Goal: Transaction & Acquisition: Purchase product/service

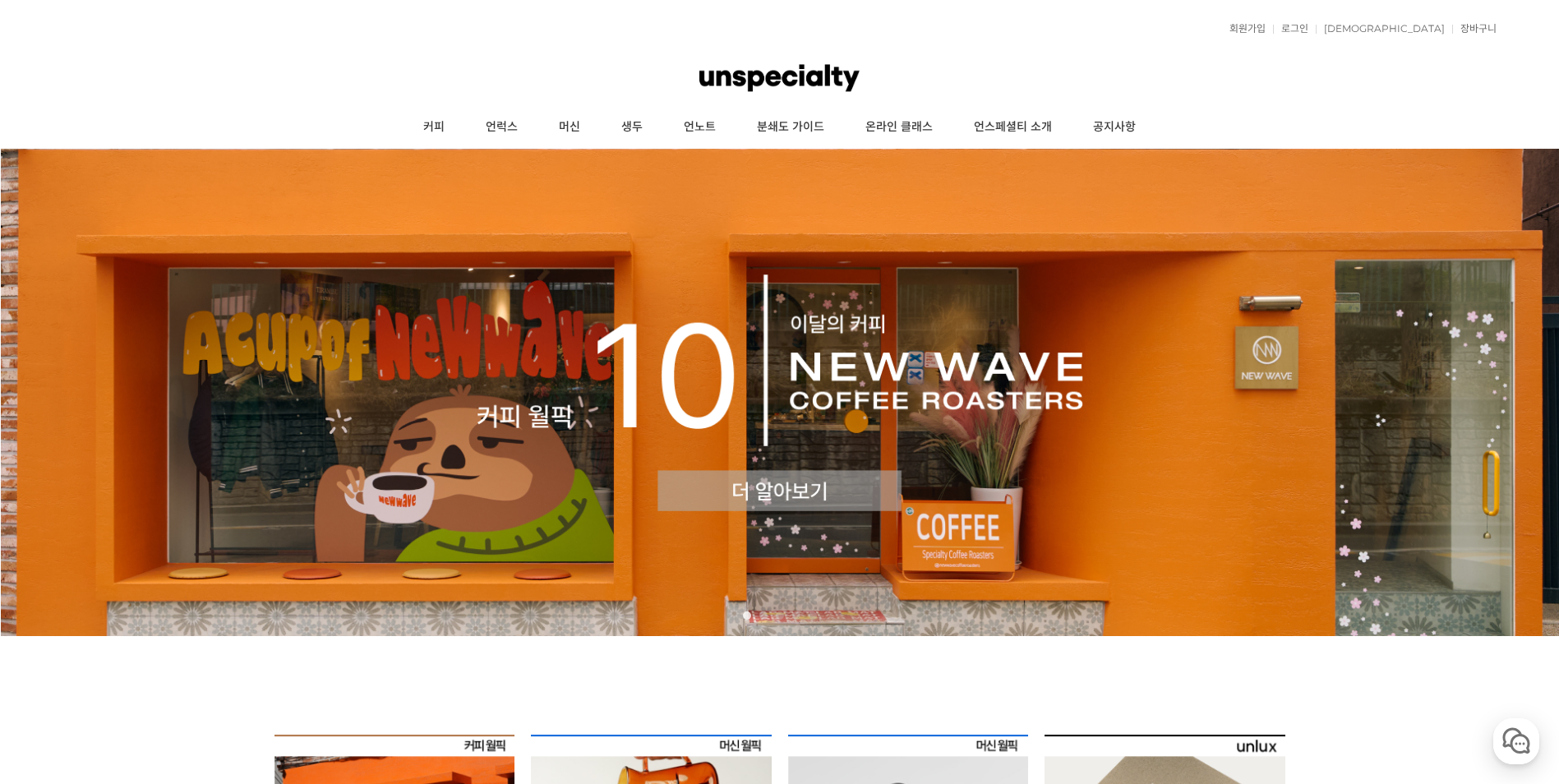
click at [756, 434] on img at bounding box center [780, 392] width 1559 height 487
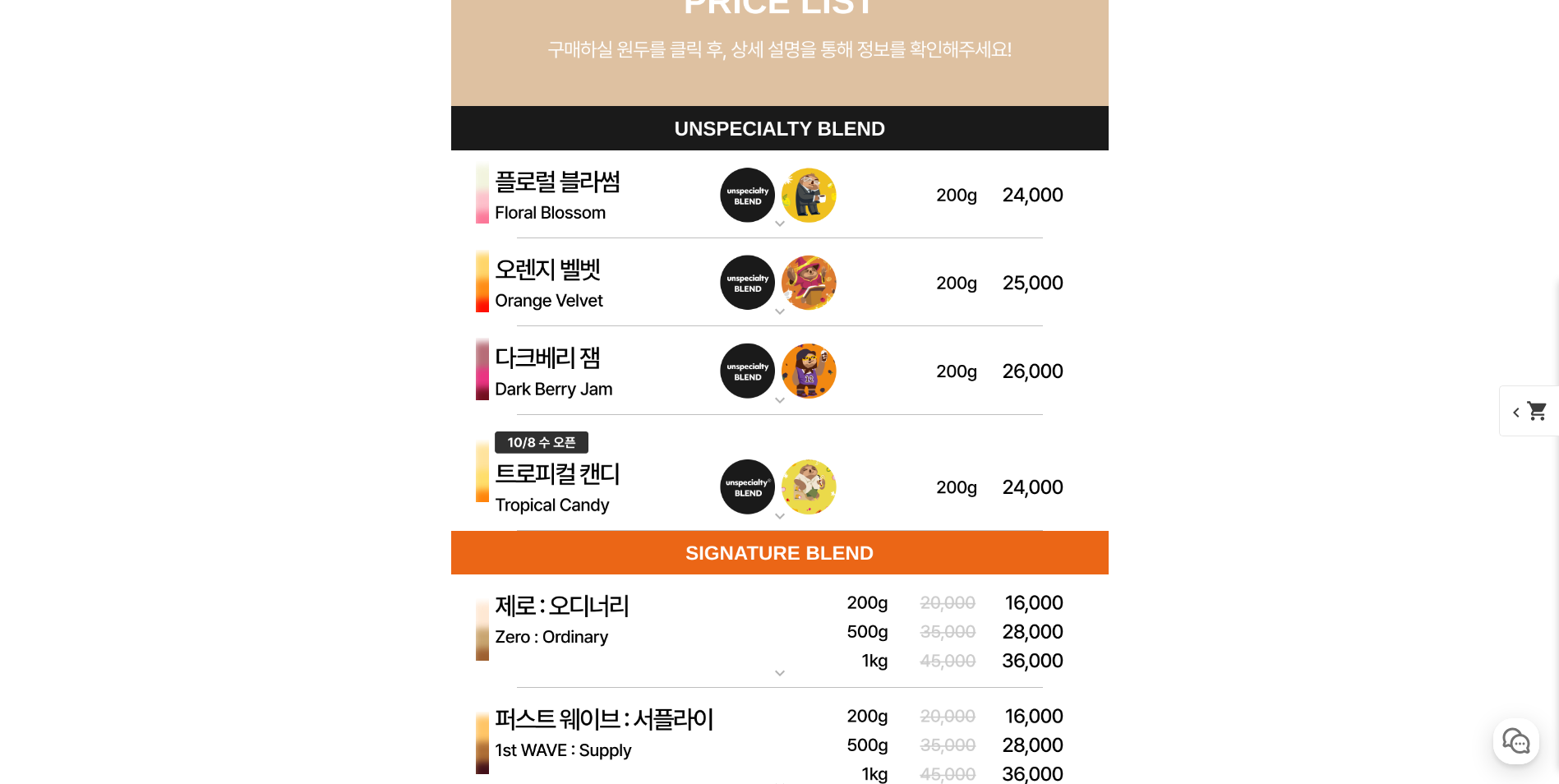
scroll to position [4602, 0]
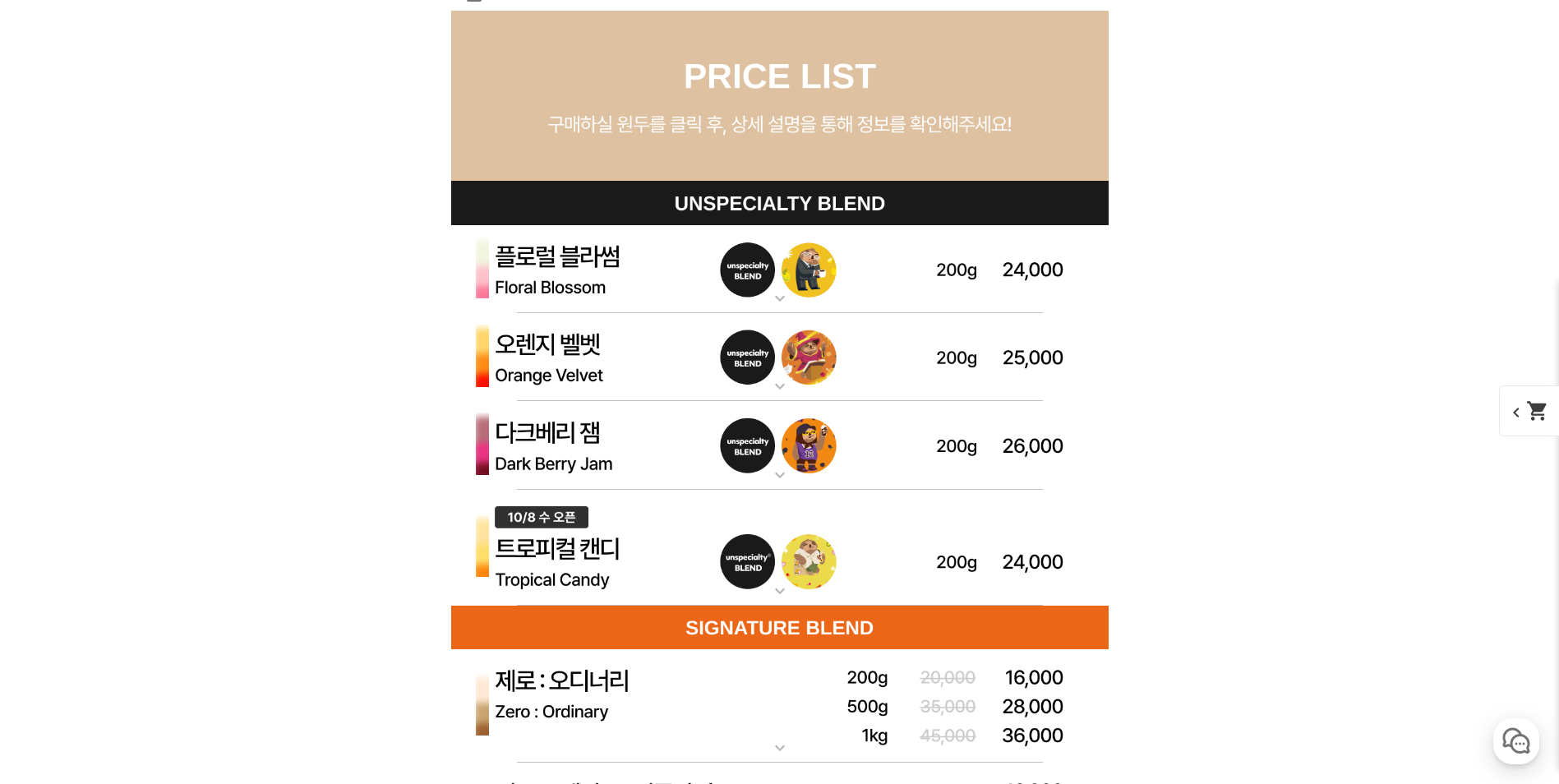
drag, startPoint x: 132, startPoint y: 512, endPoint x: 194, endPoint y: 486, distance: 67.2
click at [132, 512] on div "뒤로가기 현재 위치 홈 커피 월픽 상품 상세 정보 이전 리스트 1번째 리스트 2번째 리스트 3번째 리스트 다음 리스트" at bounding box center [780, 481] width 1559 height 9867
click at [708, 339] on img at bounding box center [780, 357] width 658 height 89
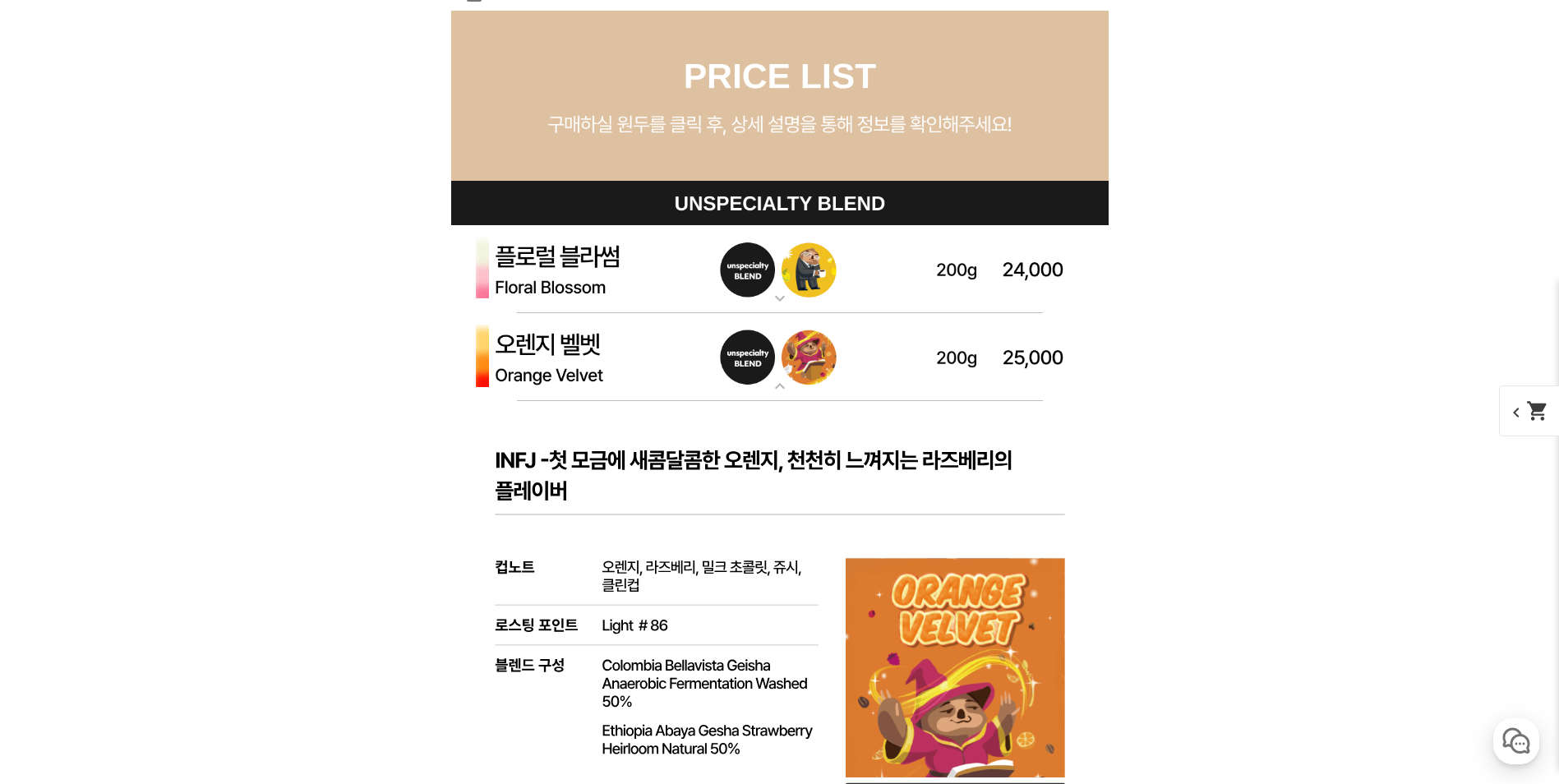
click at [708, 339] on img at bounding box center [780, 357] width 658 height 89
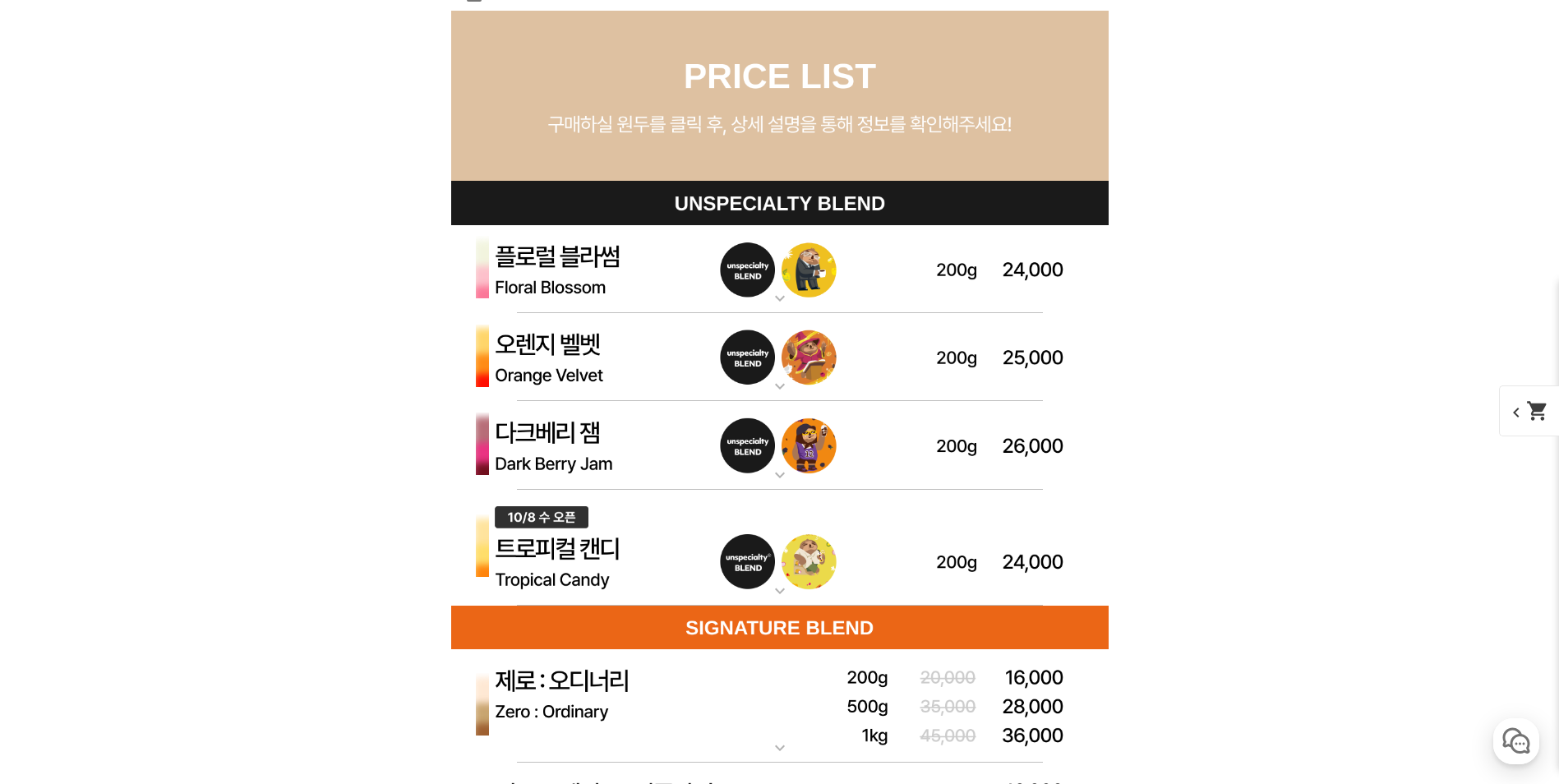
click at [716, 257] on img at bounding box center [780, 269] width 658 height 89
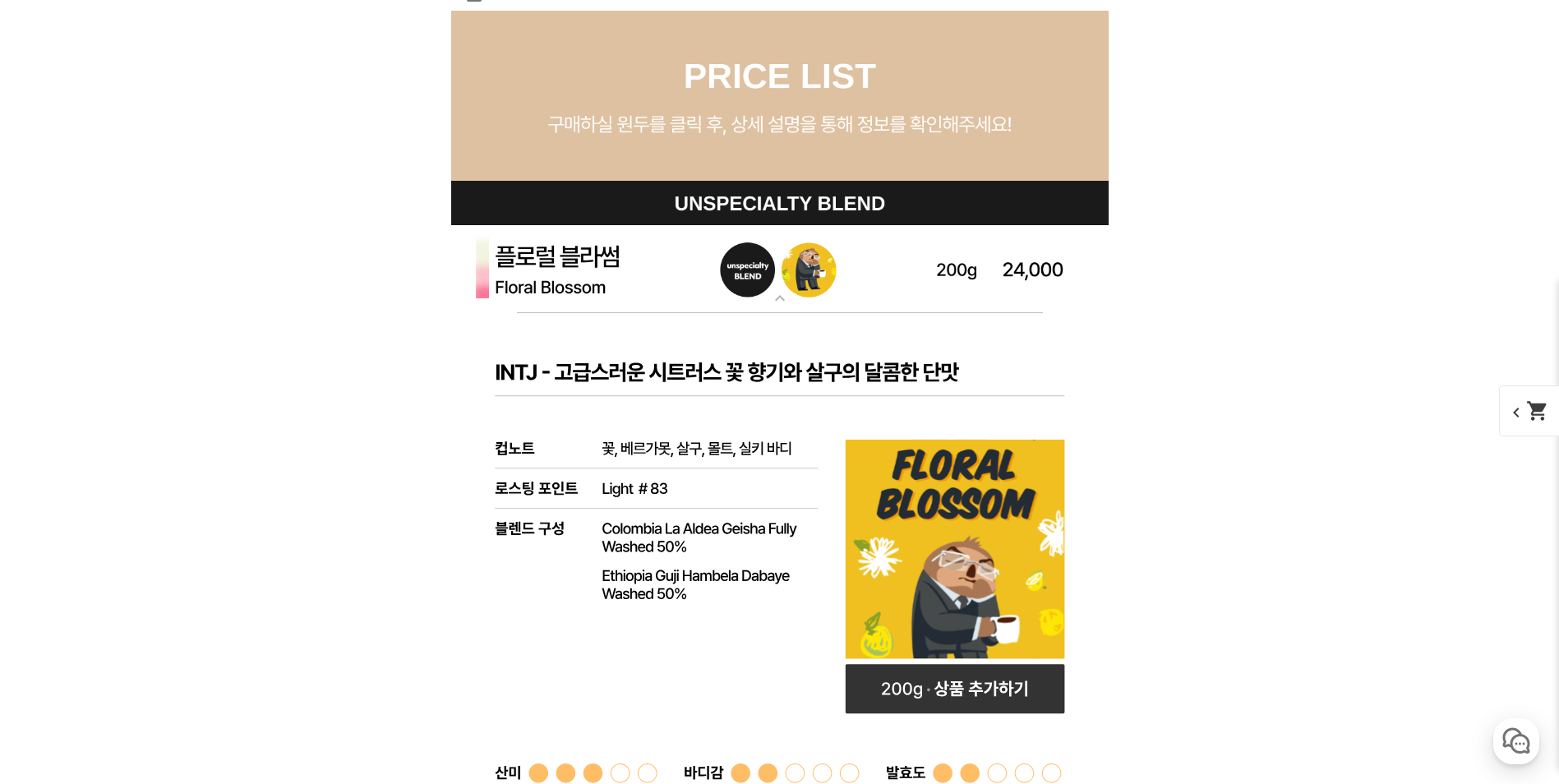
click at [683, 269] on img at bounding box center [780, 269] width 658 height 89
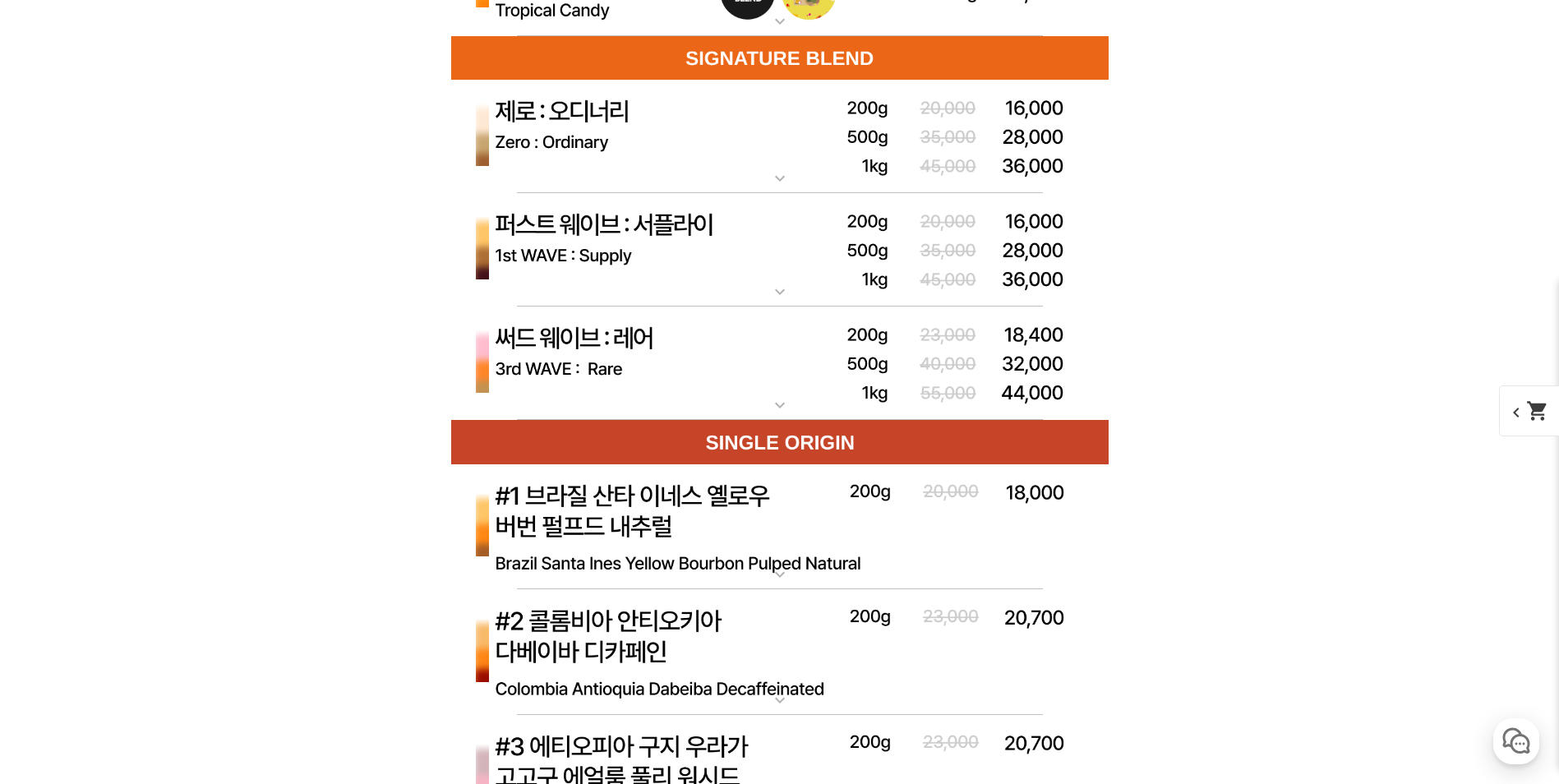
scroll to position [5177, 0]
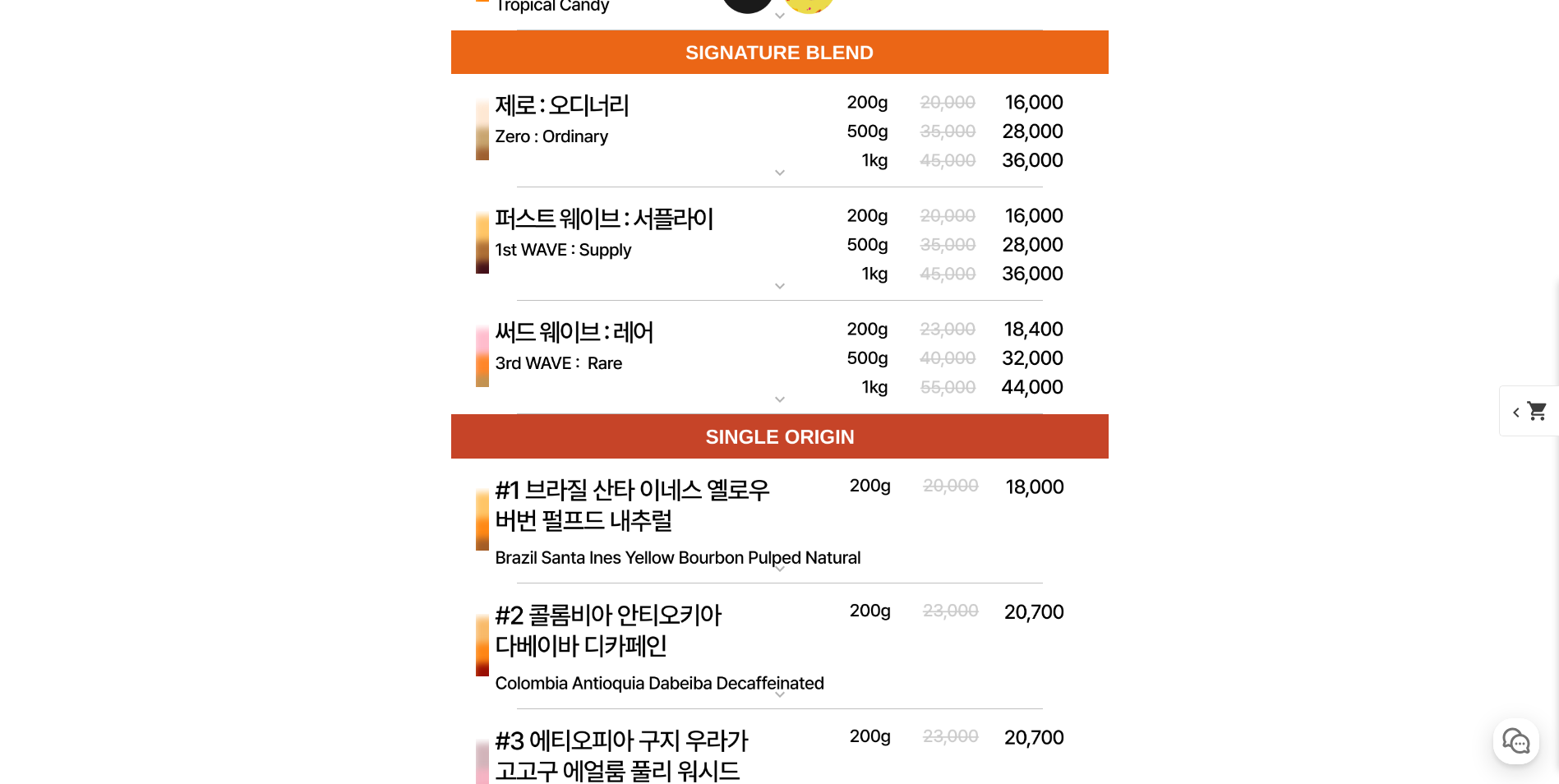
click at [609, 291] on img at bounding box center [780, 244] width 658 height 114
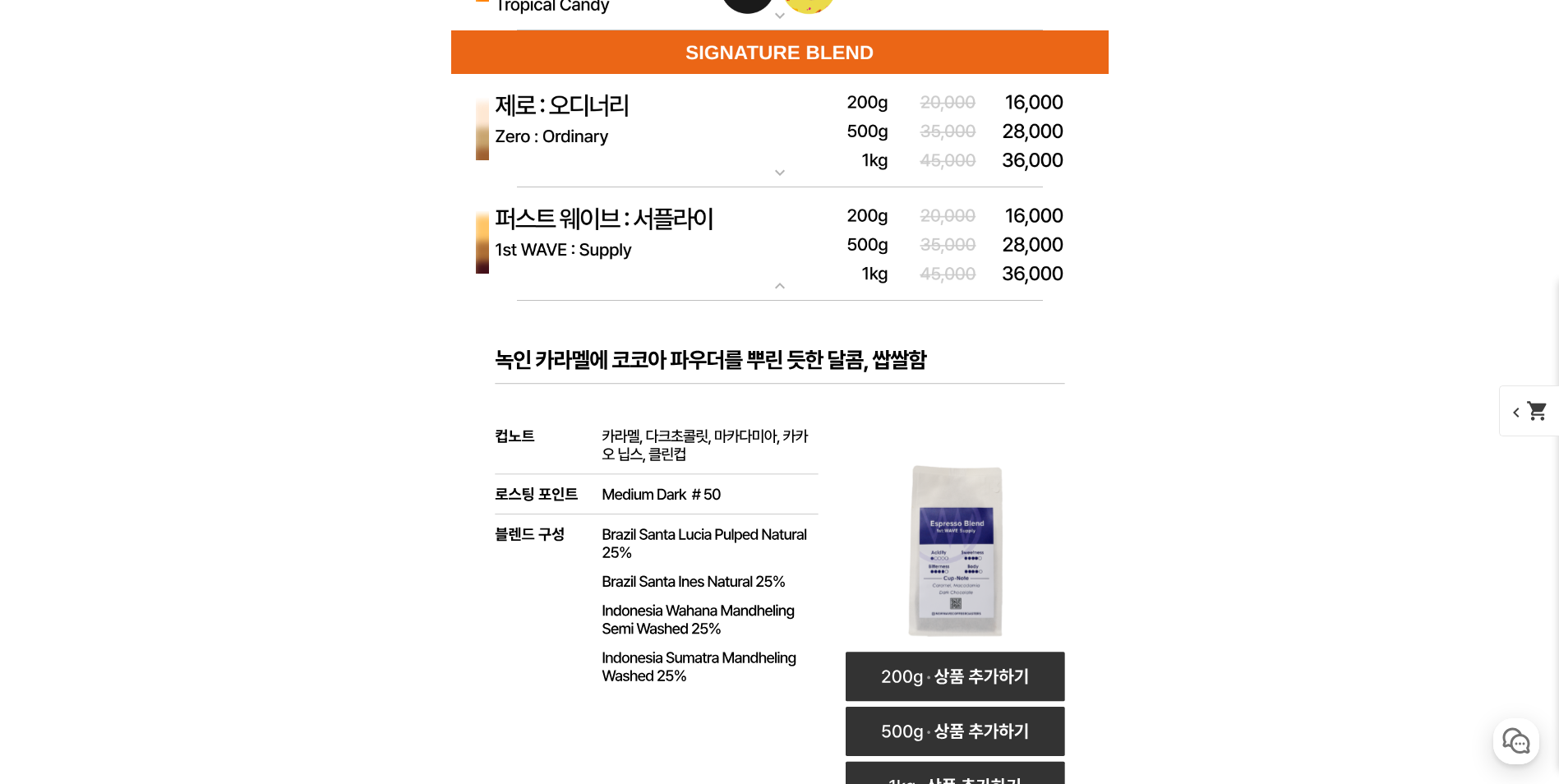
click at [628, 269] on img at bounding box center [780, 244] width 658 height 114
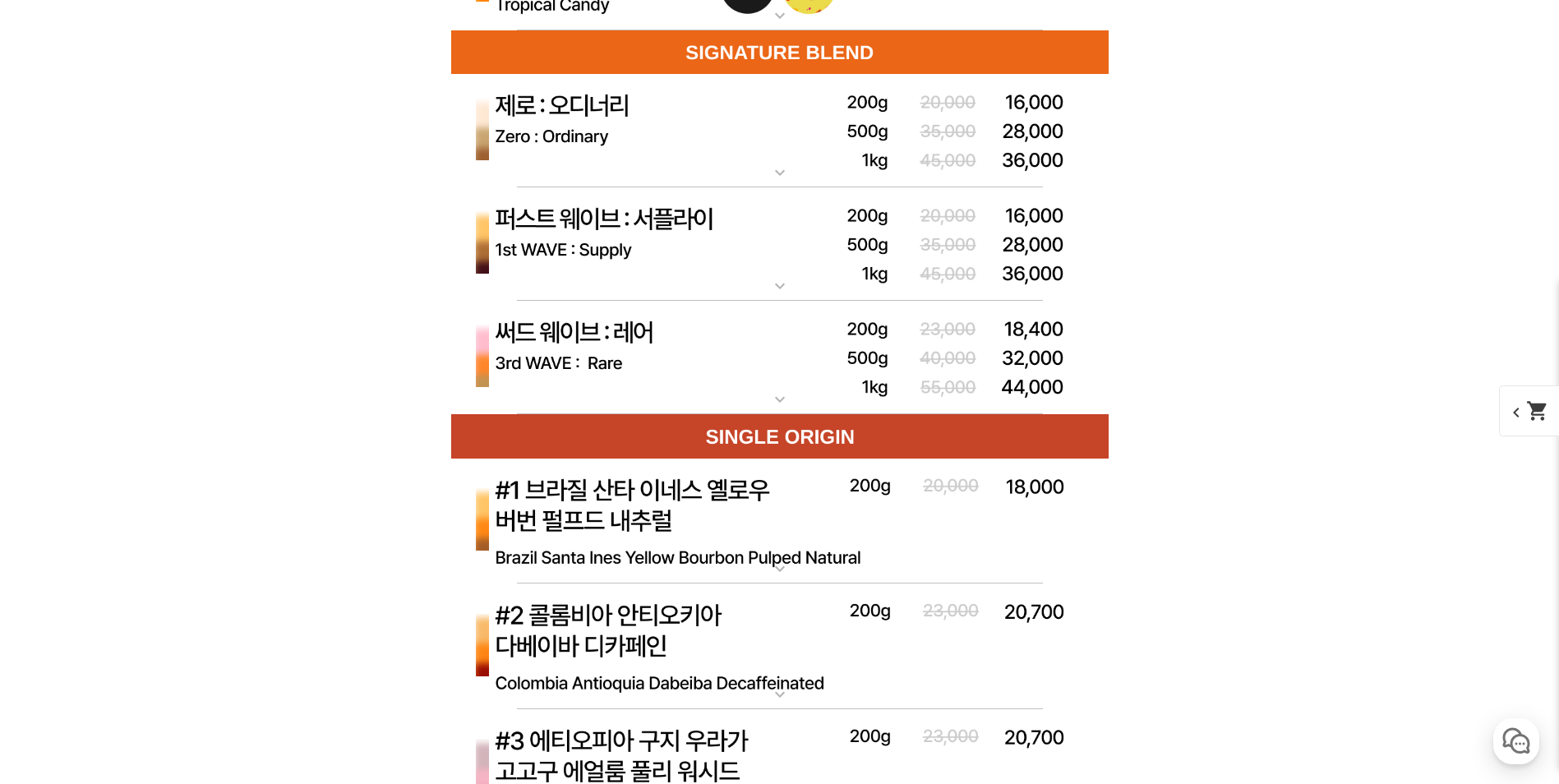
click at [659, 177] on img at bounding box center [780, 130] width 658 height 114
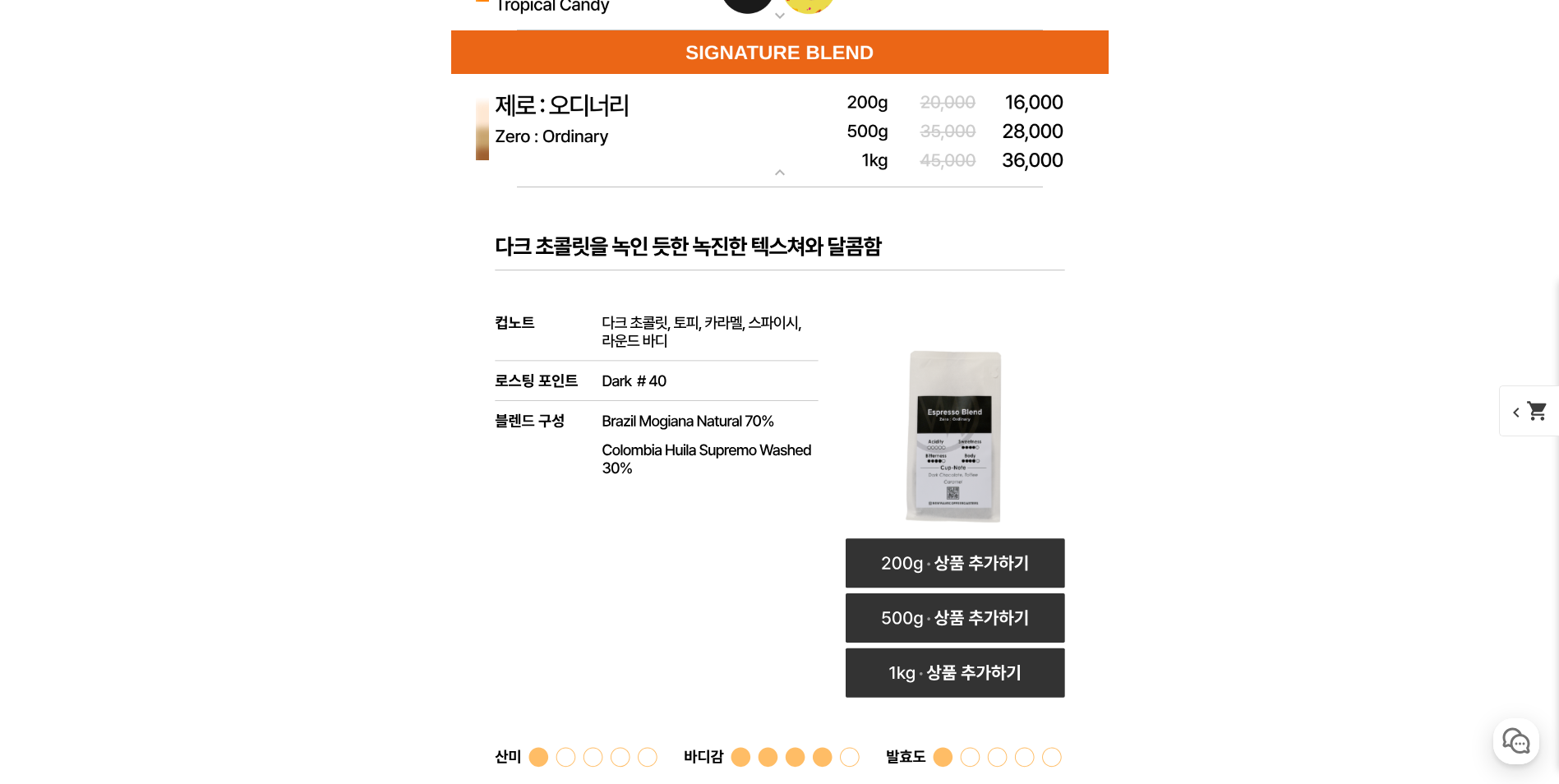
drag, startPoint x: 659, startPoint y: 165, endPoint x: 632, endPoint y: 168, distance: 27.2
click at [632, 168] on img at bounding box center [780, 130] width 658 height 114
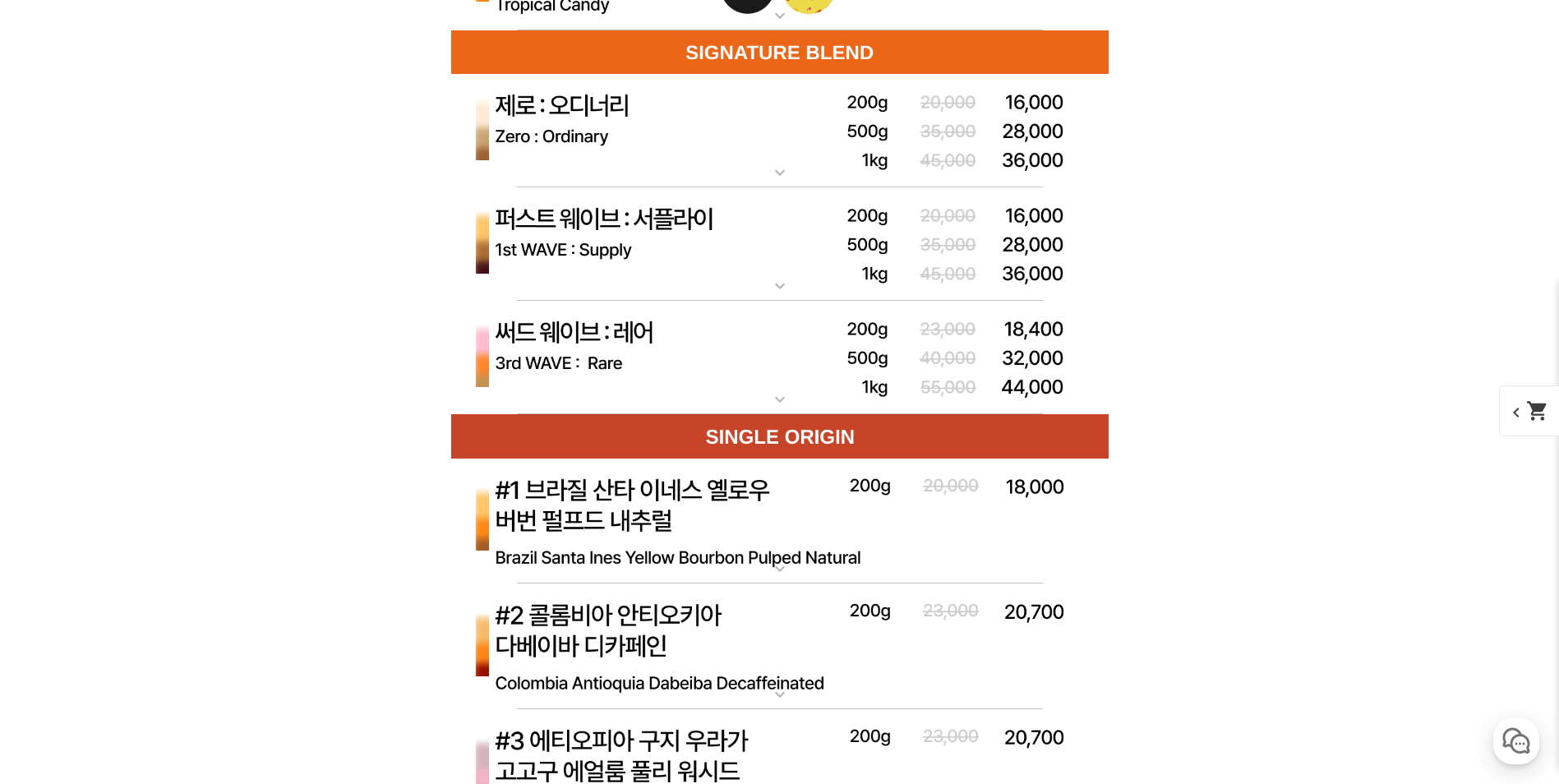
click at [665, 281] on img at bounding box center [780, 244] width 658 height 114
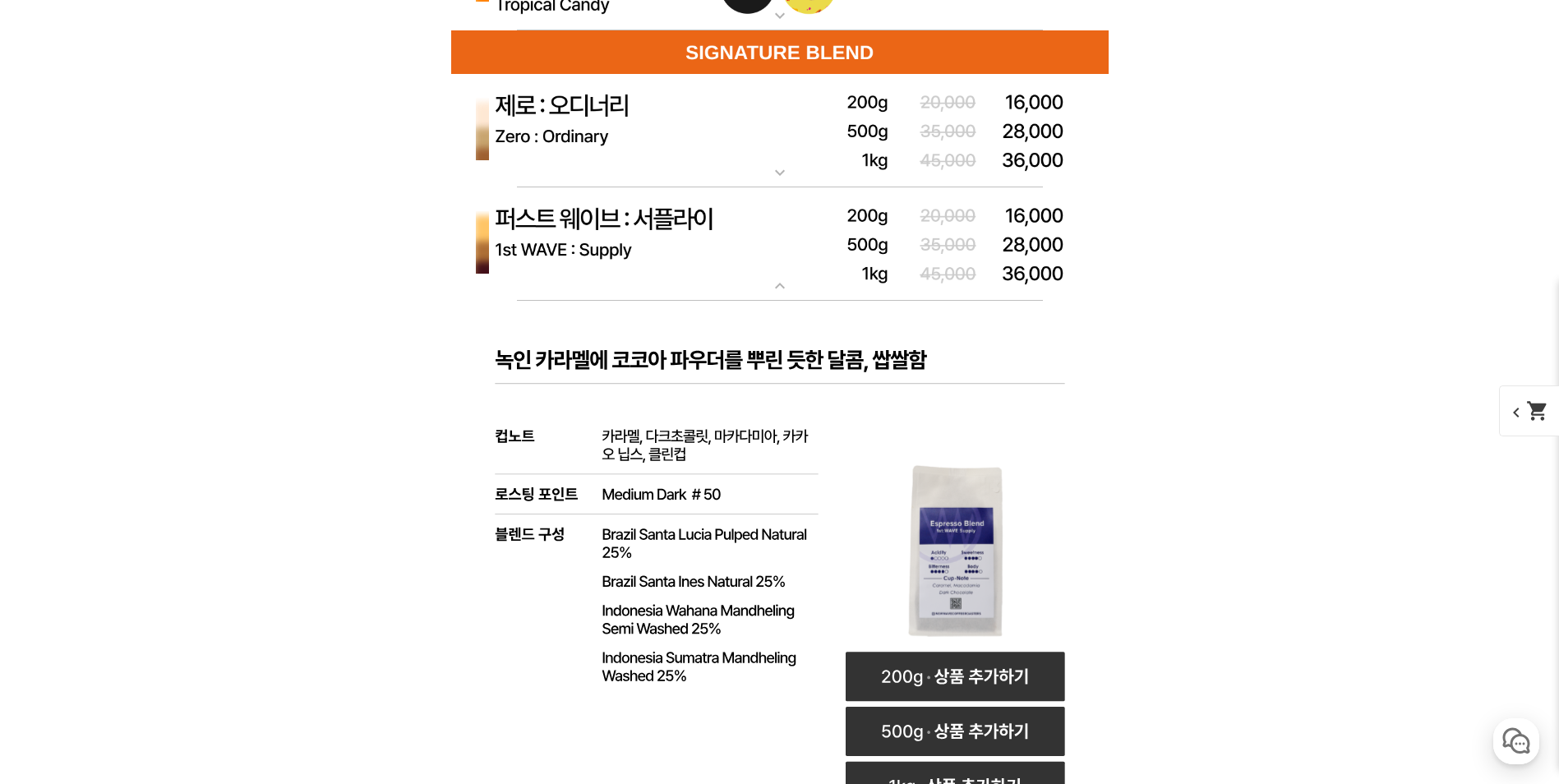
click at [665, 281] on img at bounding box center [780, 244] width 658 height 114
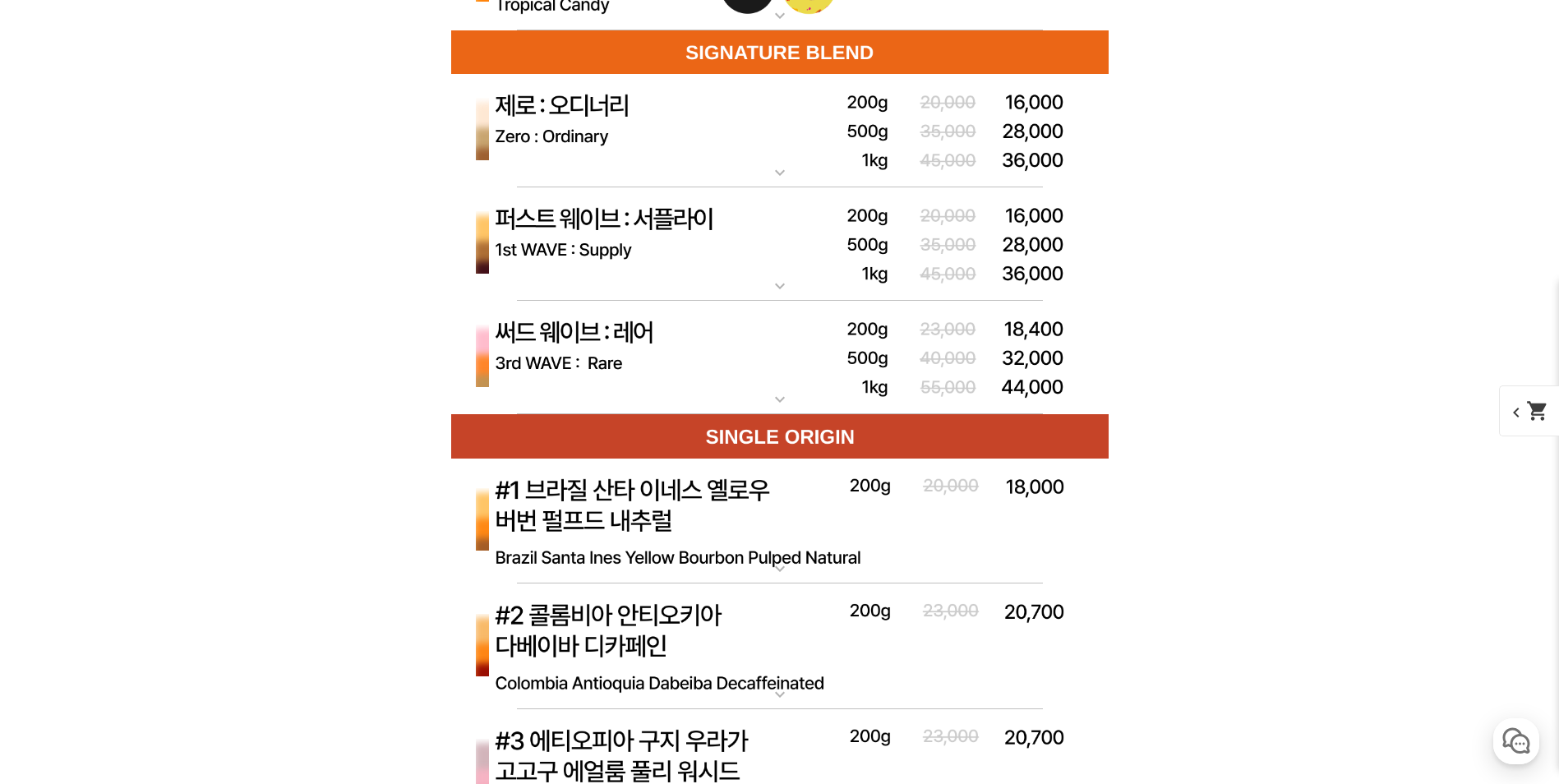
click at [683, 363] on img at bounding box center [780, 357] width 658 height 114
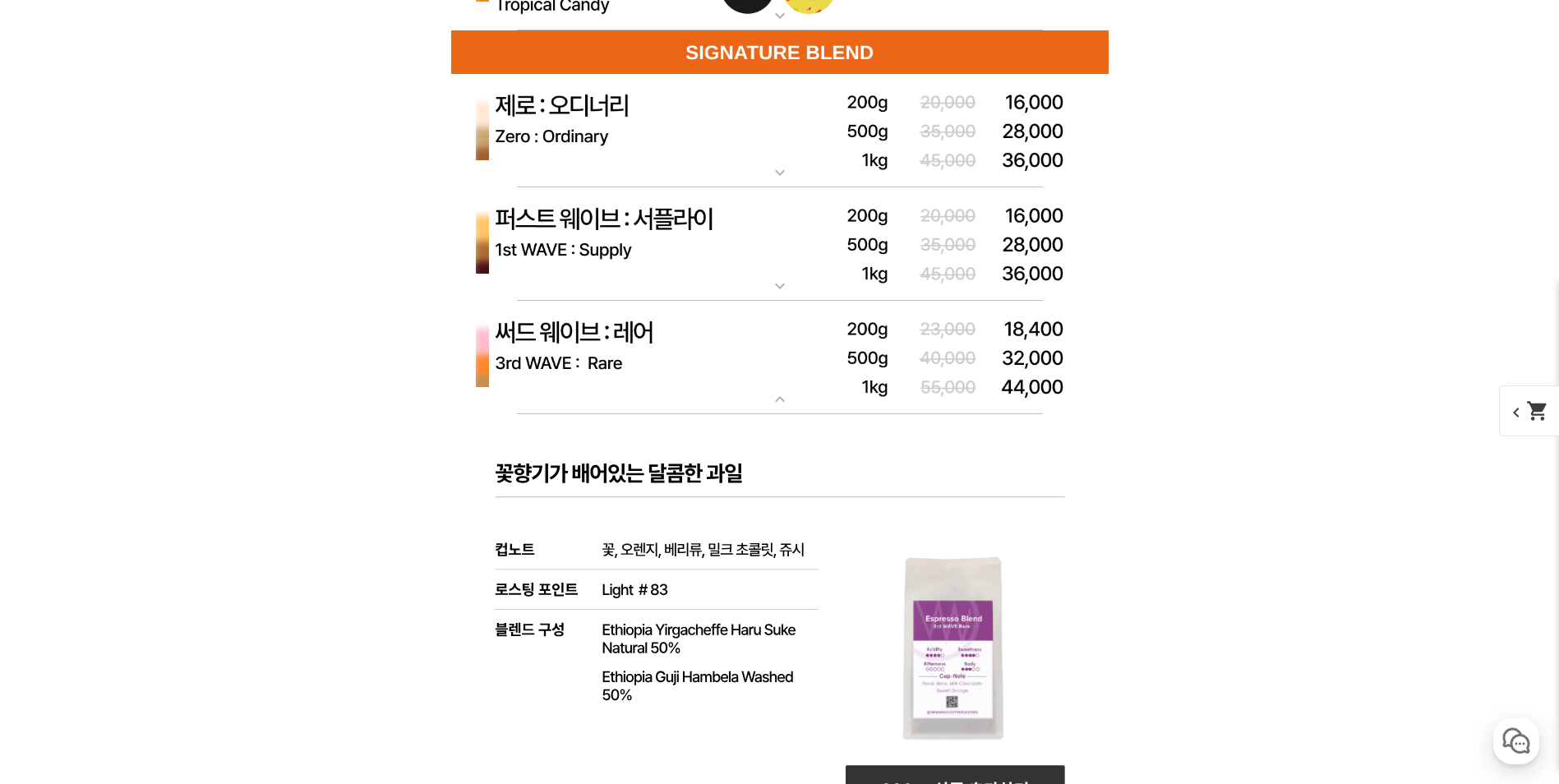
click at [683, 363] on img at bounding box center [780, 357] width 658 height 114
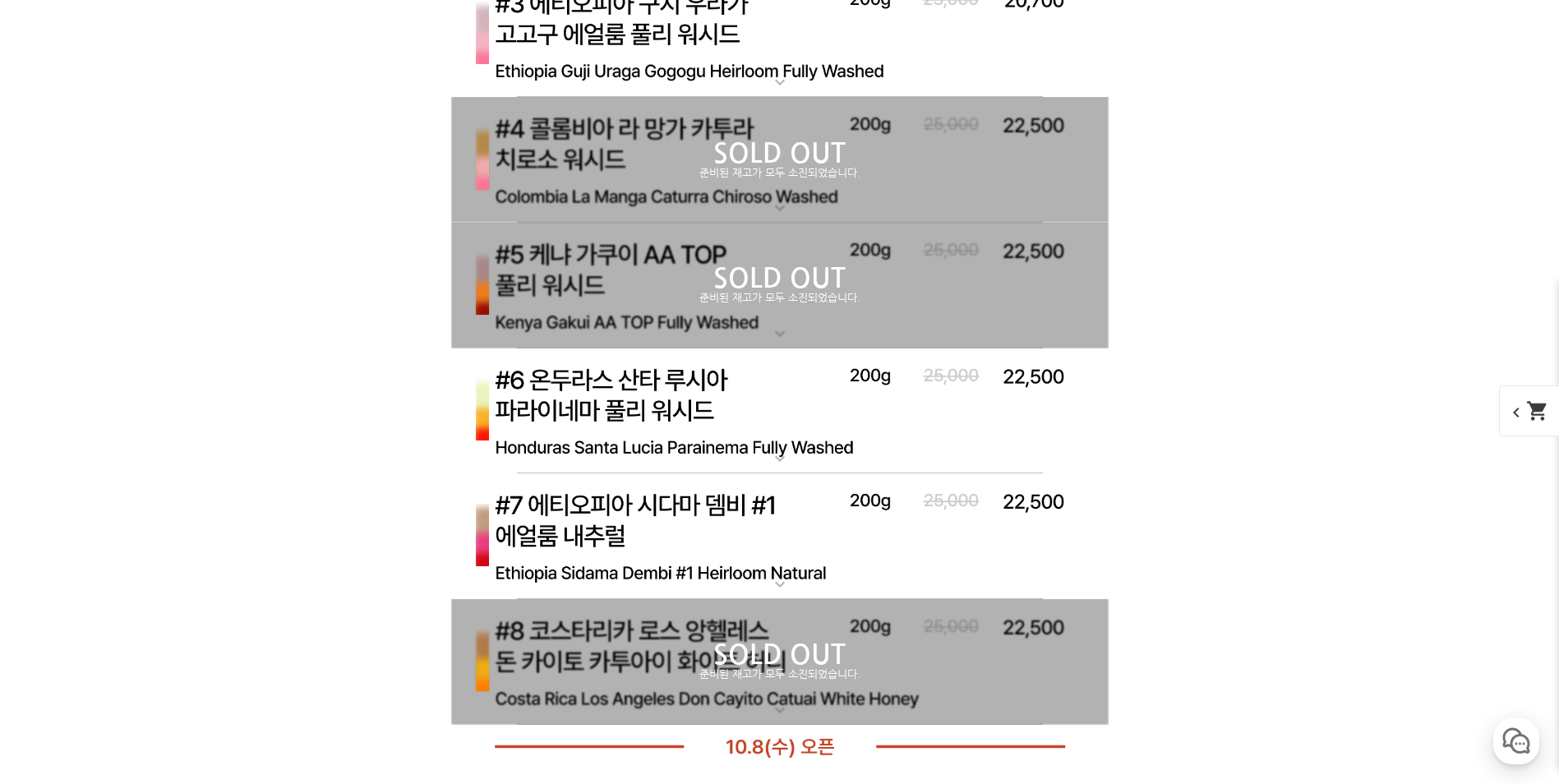
scroll to position [5916, 0]
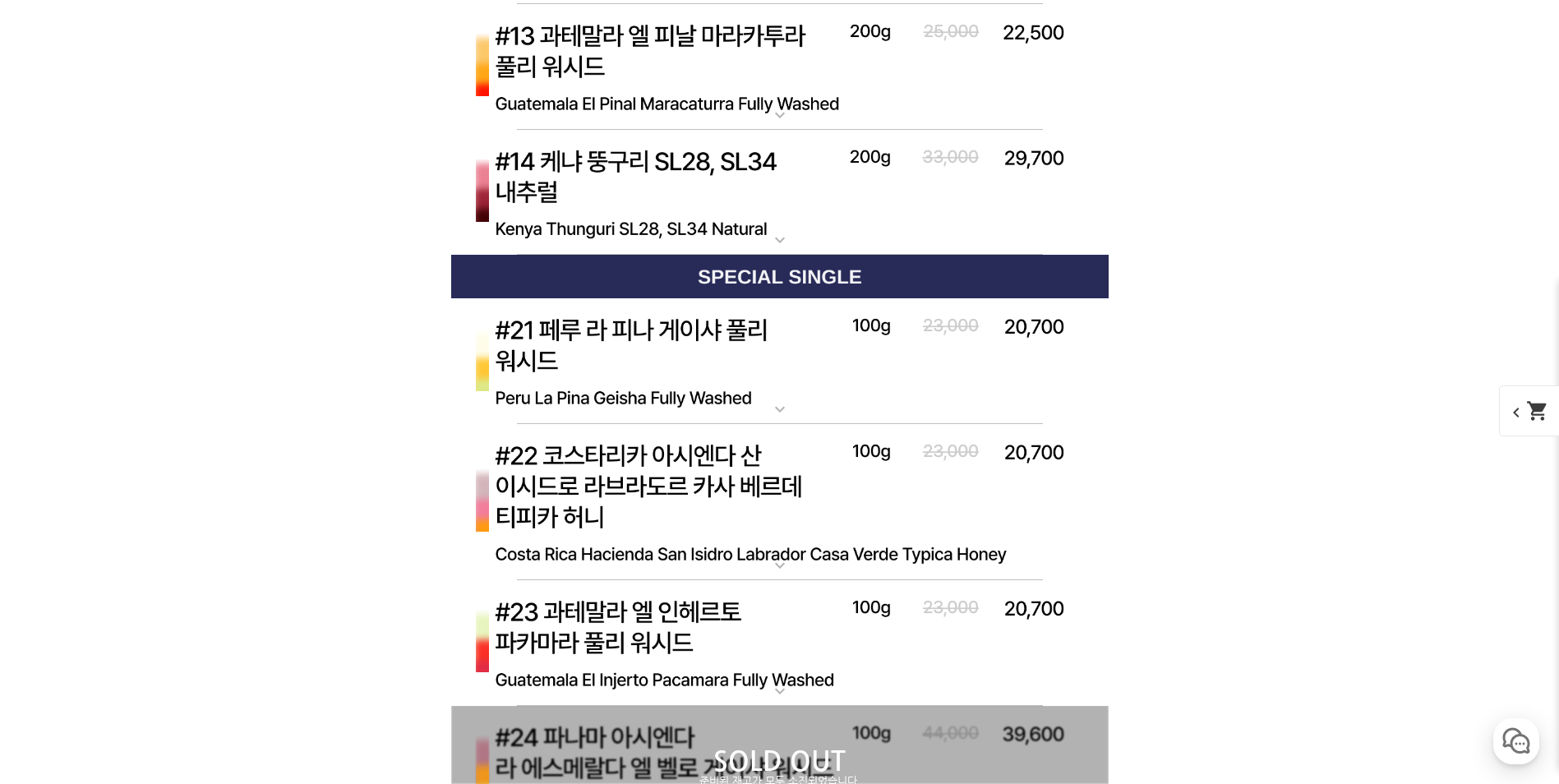
scroll to position [7395, 0]
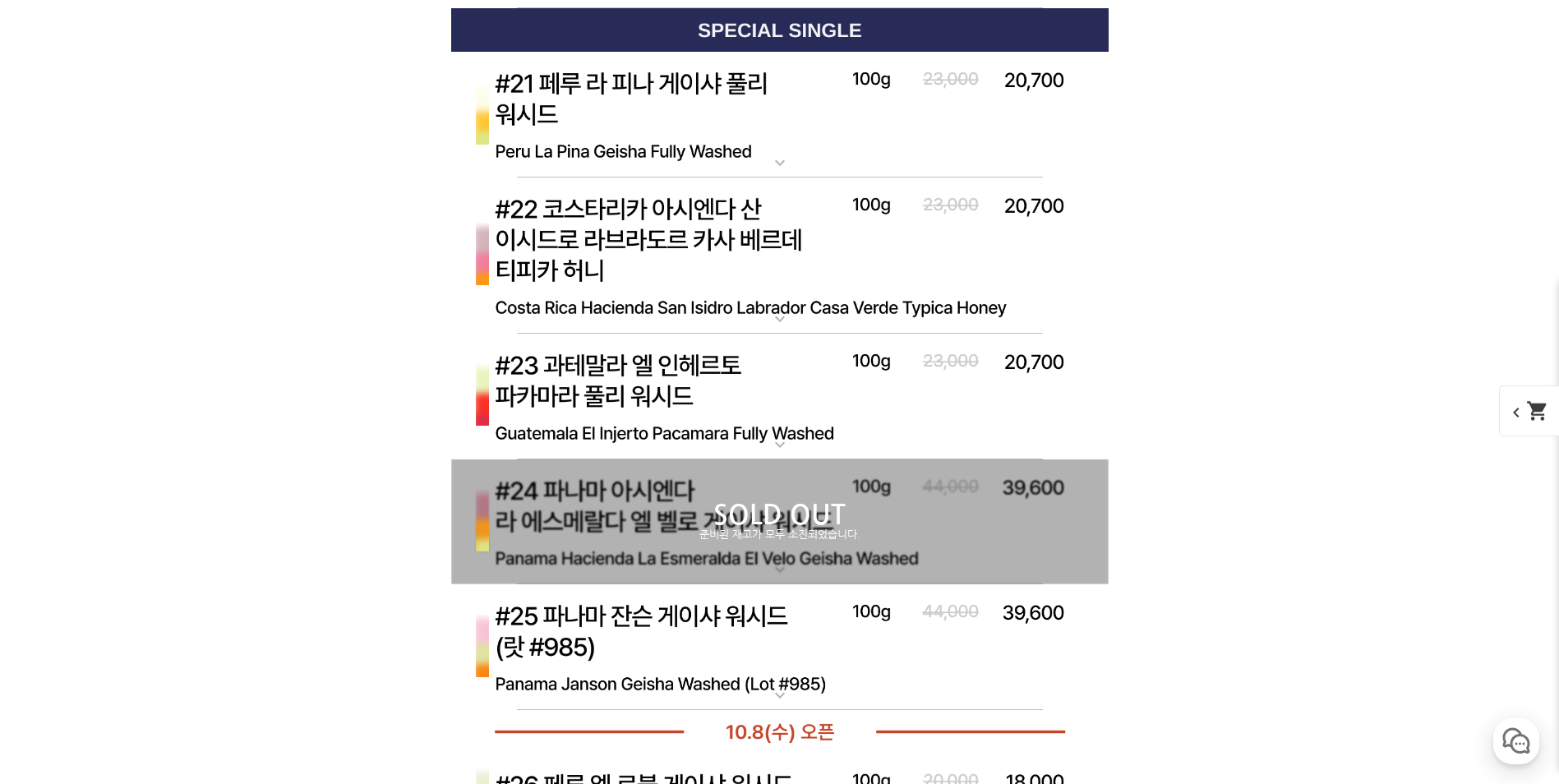
click at [651, 483] on div "SOLD OUT 준비된 재고가 모두 소진되었습니다." at bounding box center [780, 522] width 658 height 125
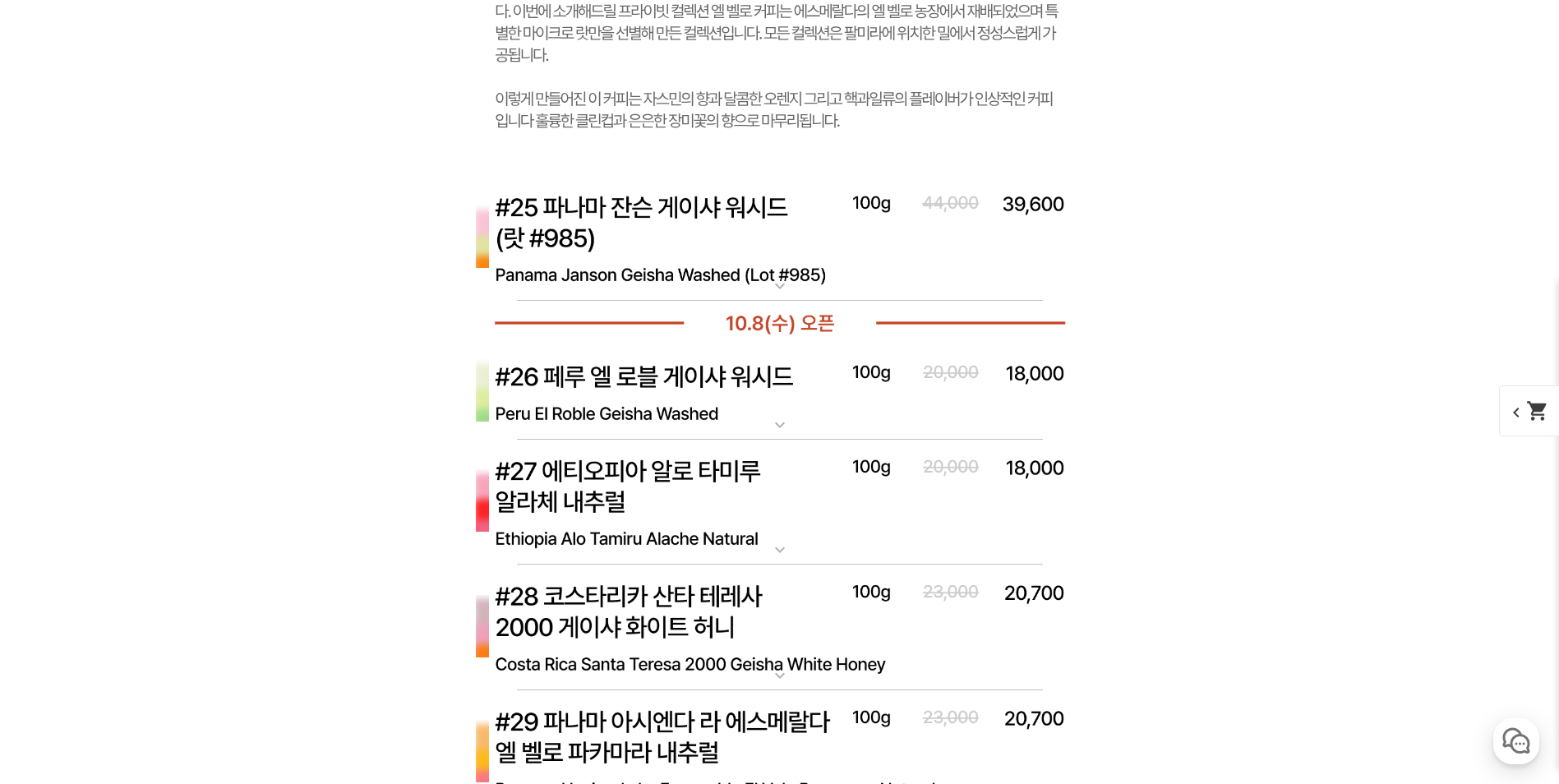
scroll to position [8710, 0]
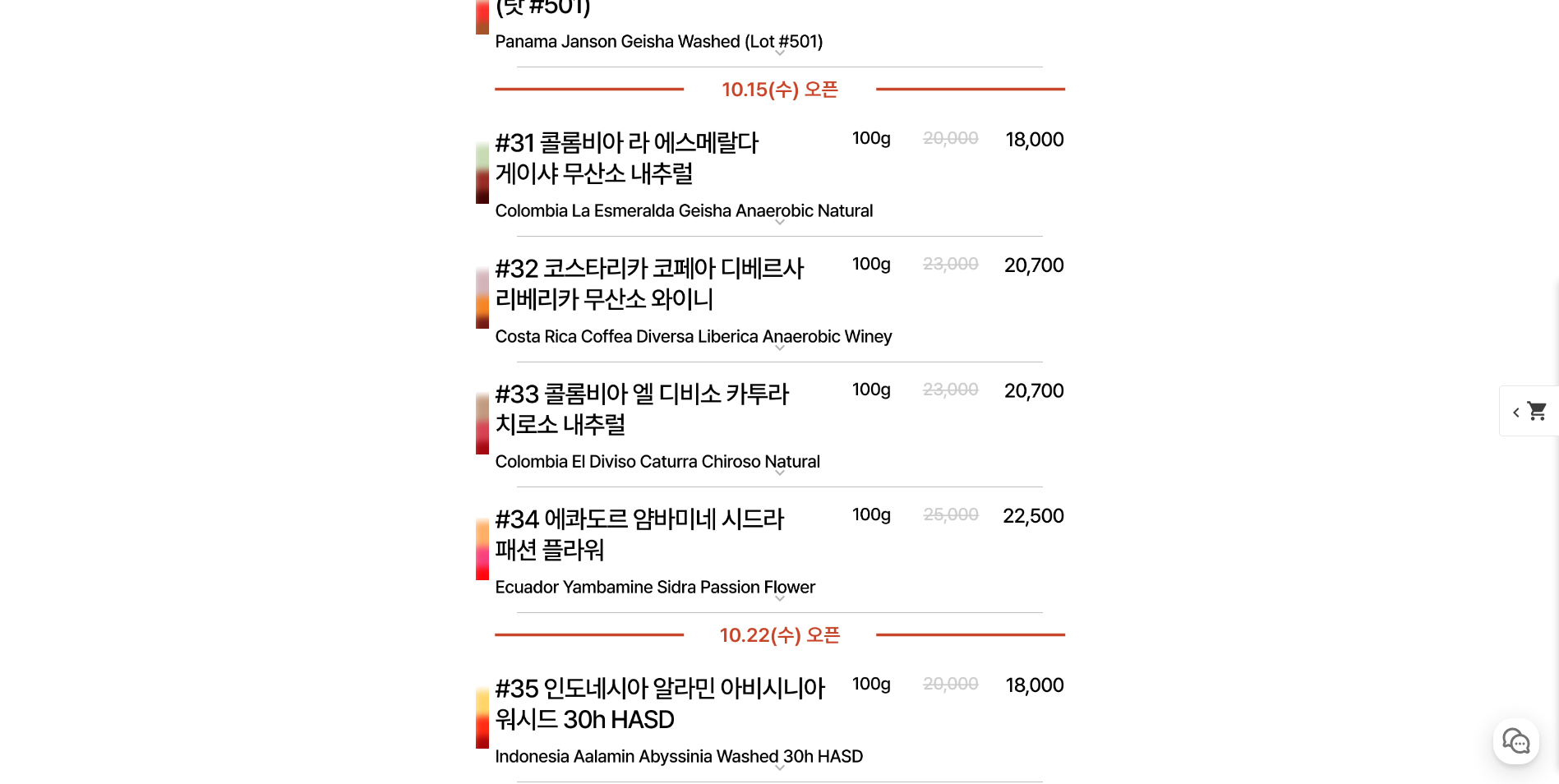
scroll to position [9696, 0]
